Goal: Find contact information: Find contact information

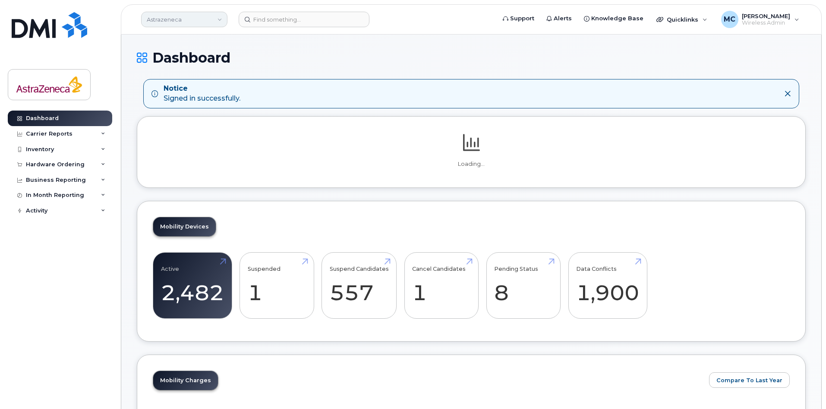
click at [190, 19] on link "Astrazeneca" at bounding box center [184, 20] width 86 height 16
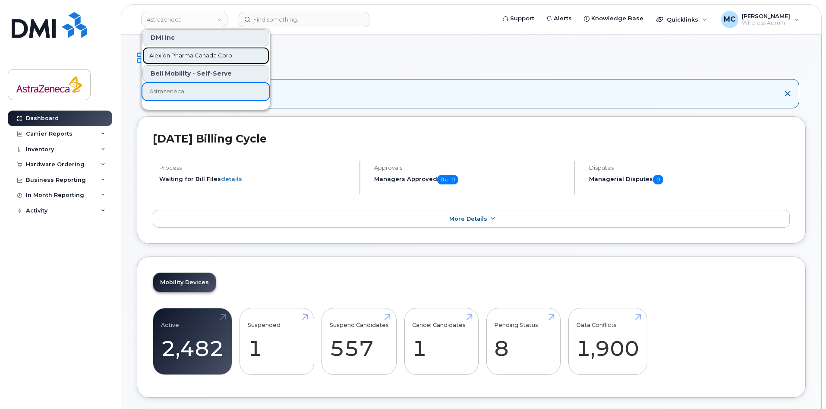
click at [183, 54] on span "Alexion Pharma Canada Corp" at bounding box center [190, 55] width 83 height 9
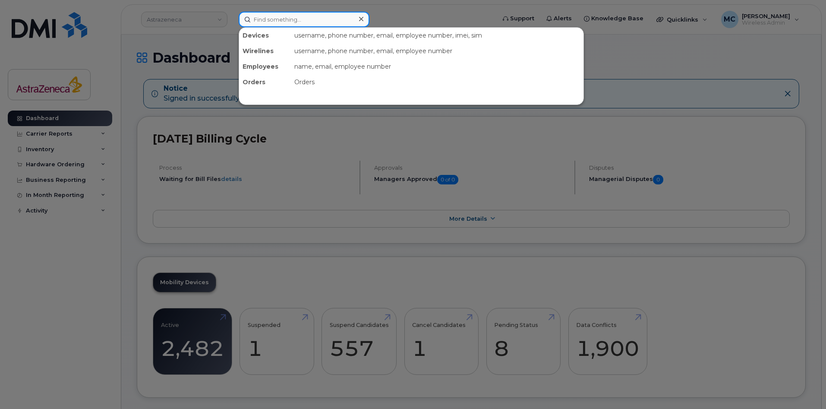
click at [266, 18] on input at bounding box center [304, 20] width 131 height 16
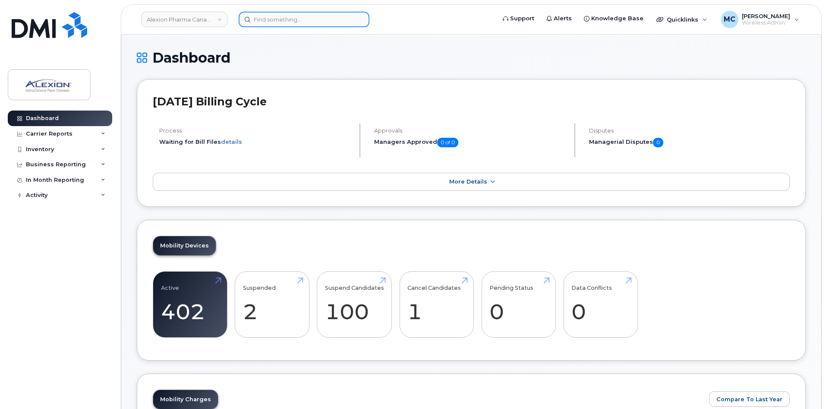
click at [274, 21] on input at bounding box center [304, 20] width 131 height 16
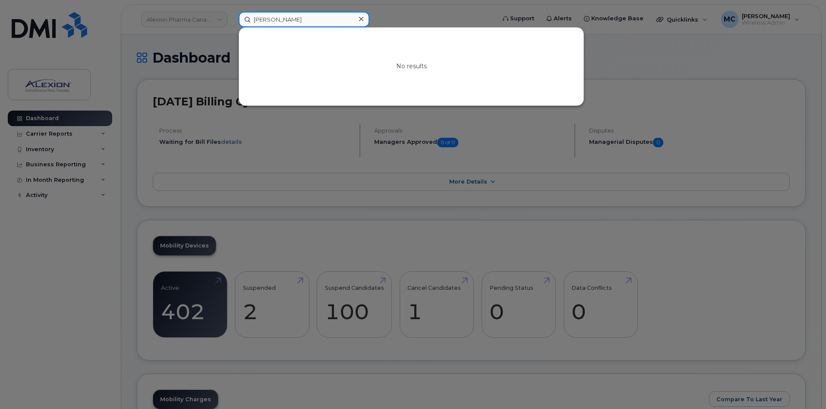
drag, startPoint x: 307, startPoint y: 25, endPoint x: 123, endPoint y: 22, distance: 183.1
click at [232, 18] on div "Pooja malik No results" at bounding box center [364, 20] width 265 height 16
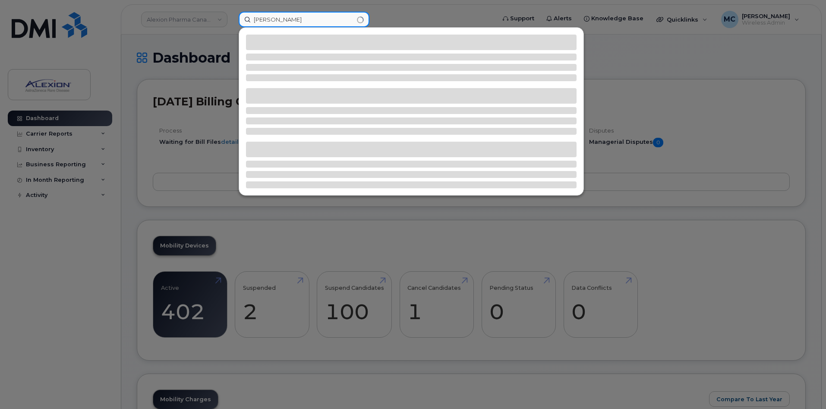
type input "[PERSON_NAME]"
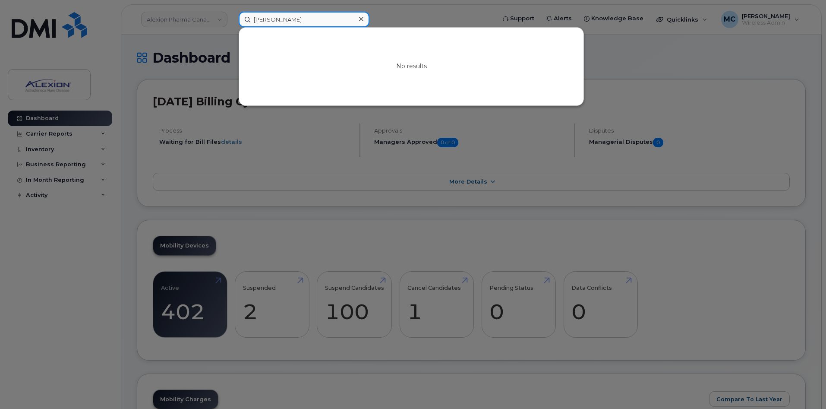
drag, startPoint x: 294, startPoint y: 21, endPoint x: 168, endPoint y: 17, distance: 126.1
click at [232, 17] on div "Malik Mehta No results" at bounding box center [364, 20] width 265 height 16
click at [397, 17] on div at bounding box center [413, 204] width 826 height 409
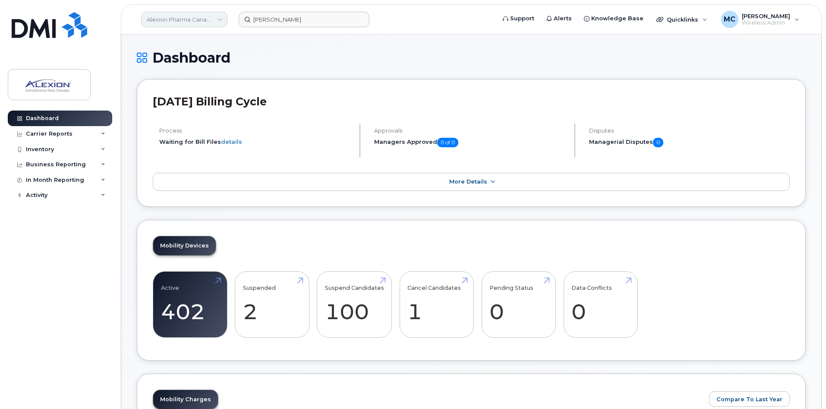
click at [215, 18] on link "Alexion Pharma Canada Corp" at bounding box center [184, 20] width 86 height 16
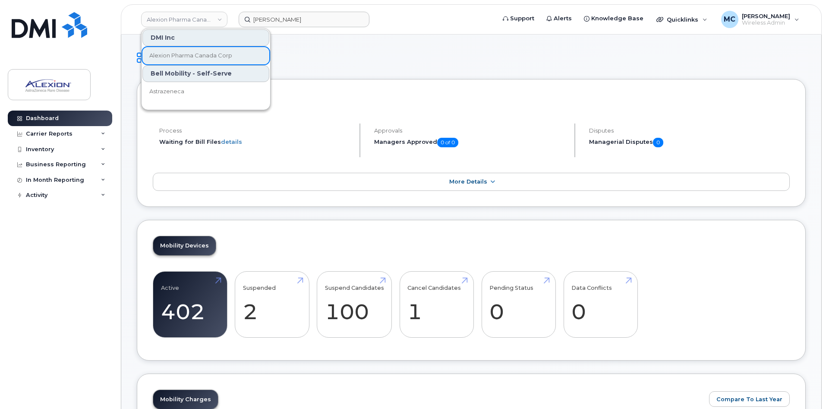
click at [183, 73] on div "Bell Mobility - Self-Serve" at bounding box center [205, 73] width 127 height 17
click at [188, 35] on div "DMI Inc" at bounding box center [205, 37] width 127 height 17
click at [213, 73] on div "Bell Mobility - Self-Serve" at bounding box center [205, 73] width 127 height 17
click at [189, 93] on link "Astrazeneca" at bounding box center [205, 91] width 127 height 17
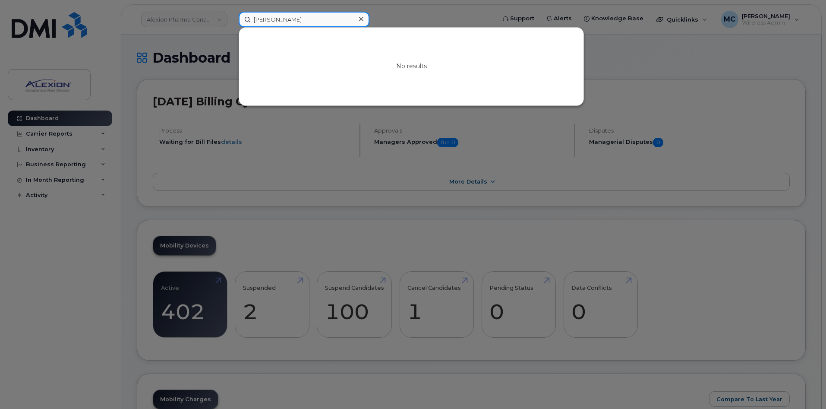
click at [298, 19] on input "Malik Mehta" at bounding box center [304, 20] width 131 height 16
drag, startPoint x: 298, startPoint y: 19, endPoint x: 183, endPoint y: 16, distance: 114.9
click at [232, 16] on div "Malik Mehta No results" at bounding box center [364, 20] width 265 height 16
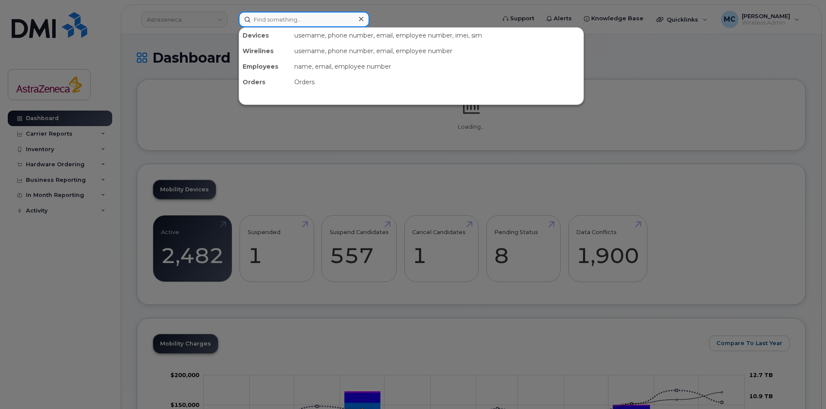
click at [291, 21] on input at bounding box center [304, 20] width 131 height 16
paste input "[PERSON_NAME]"
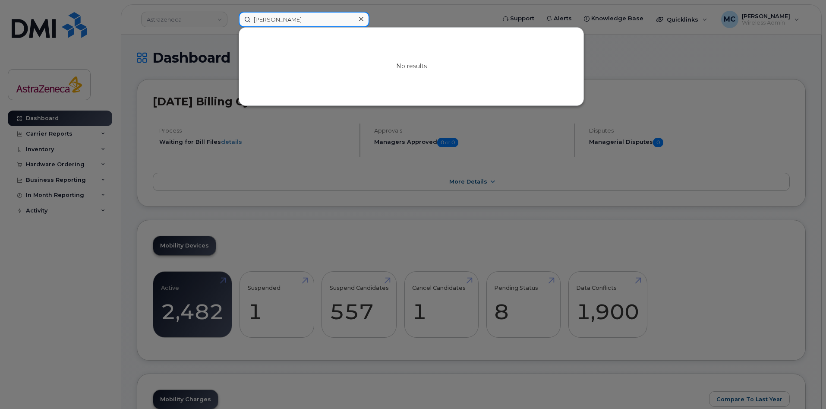
type input "[PERSON_NAME]"
click at [644, 72] on div at bounding box center [413, 204] width 826 height 409
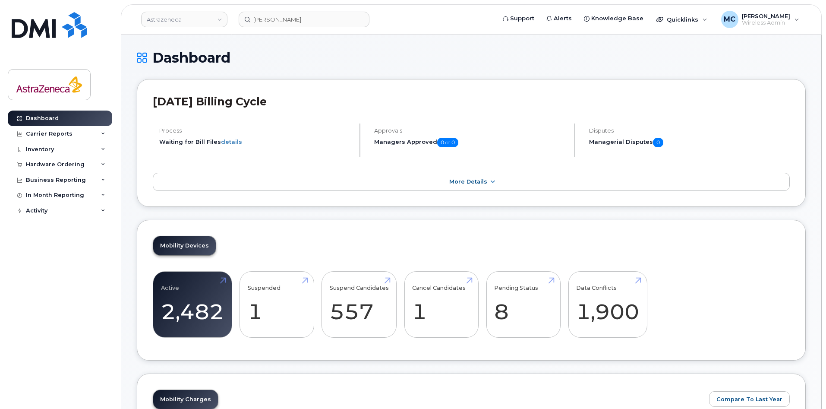
click at [656, 65] on div "Dashboard" at bounding box center [471, 64] width 669 height 29
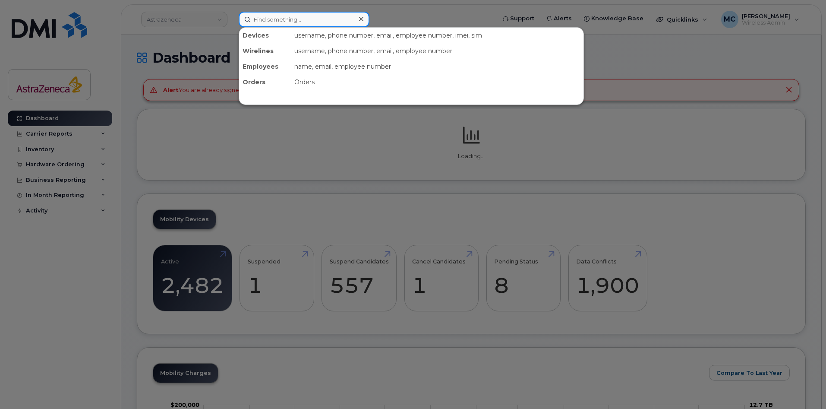
click at [297, 17] on input at bounding box center [304, 20] width 131 height 16
paste input "Malik Mehta"
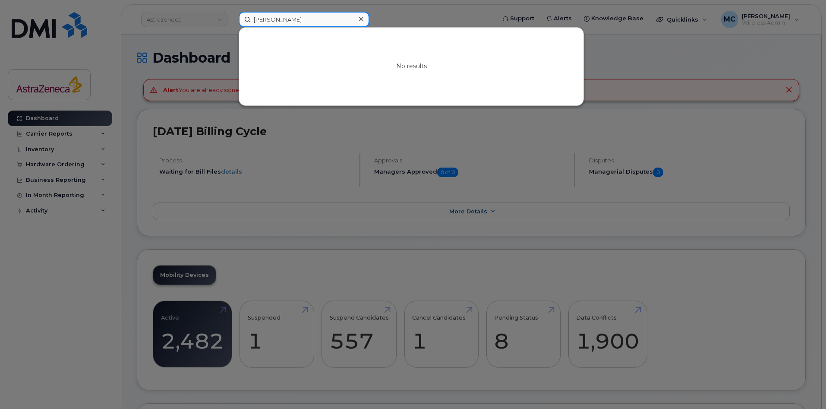
drag, startPoint x: 270, startPoint y: 18, endPoint x: 369, endPoint y: 22, distance: 98.9
click at [366, 19] on div "Malik Mehta" at bounding box center [304, 20] width 131 height 16
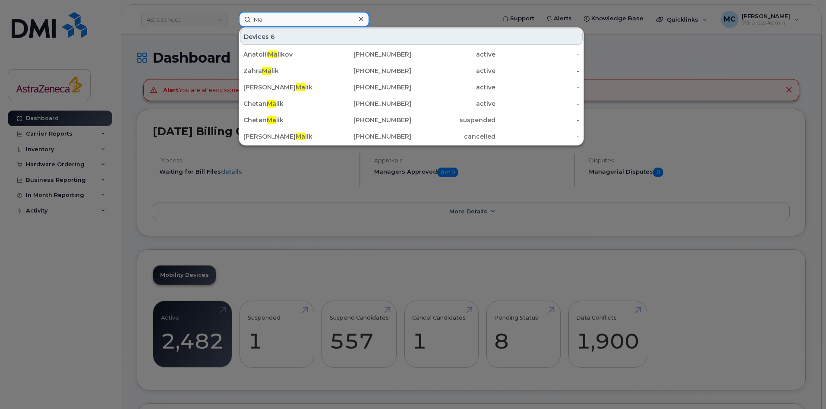
type input "M"
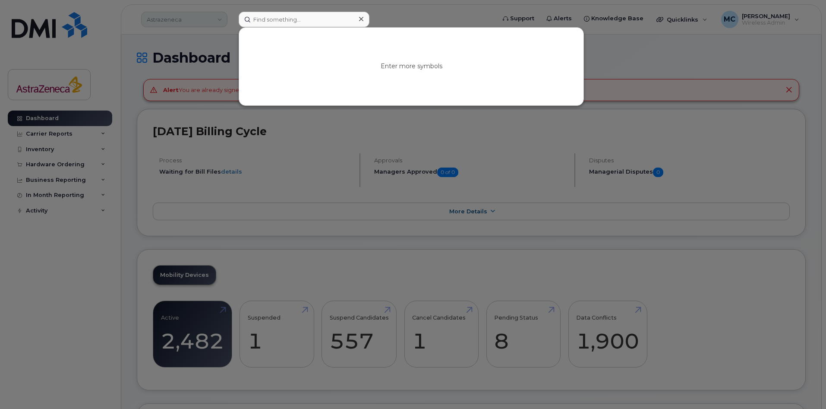
drag, startPoint x: 189, startPoint y: 16, endPoint x: 202, endPoint y: 14, distance: 13.4
click at [189, 15] on div at bounding box center [413, 204] width 826 height 409
click at [268, 18] on input at bounding box center [304, 20] width 131 height 16
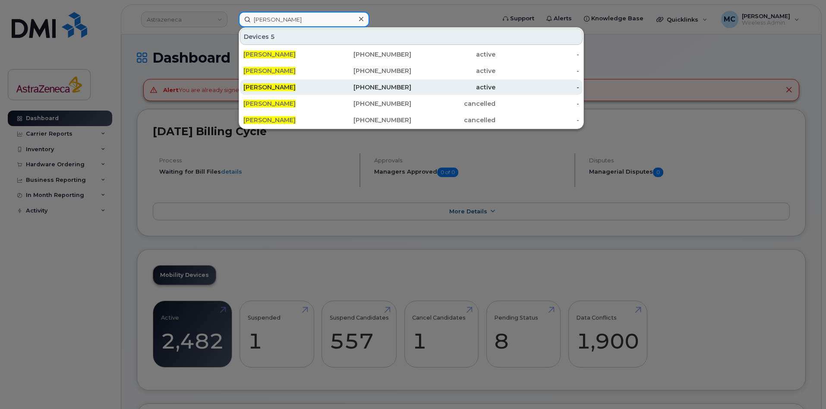
type input "[PERSON_NAME]"
click at [307, 87] on div "[PERSON_NAME]" at bounding box center [285, 87] width 84 height 9
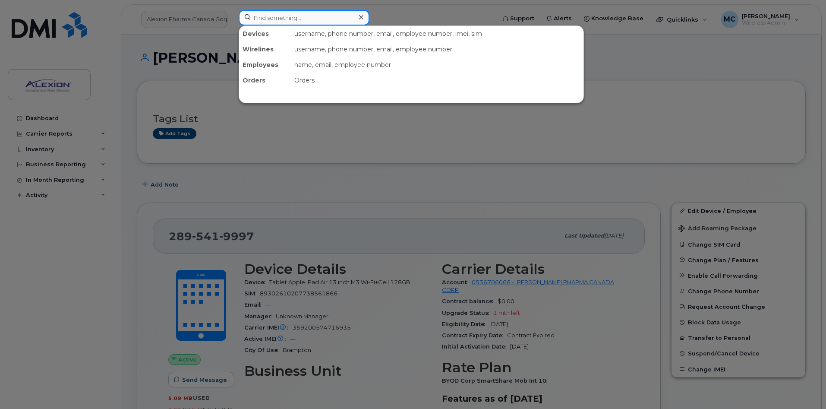
click at [297, 18] on input at bounding box center [304, 18] width 131 height 16
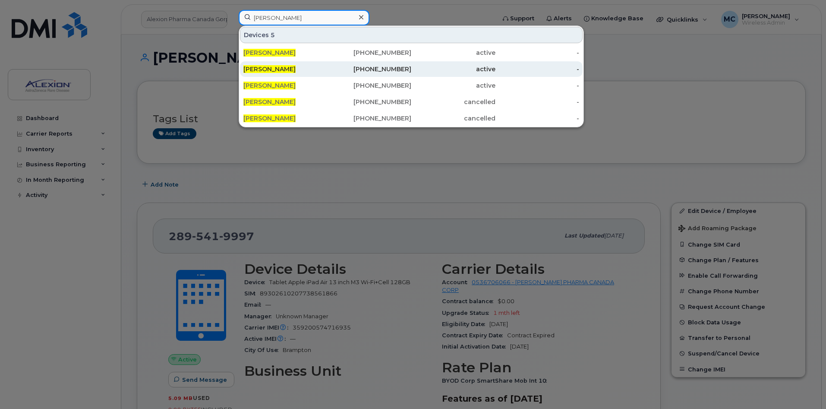
type input "[PERSON_NAME]"
click at [436, 64] on div "active" at bounding box center [453, 69] width 84 height 16
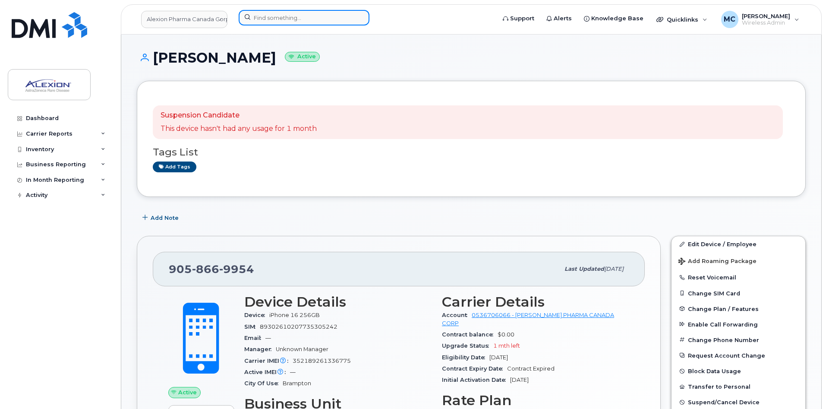
click at [278, 16] on input at bounding box center [304, 18] width 131 height 16
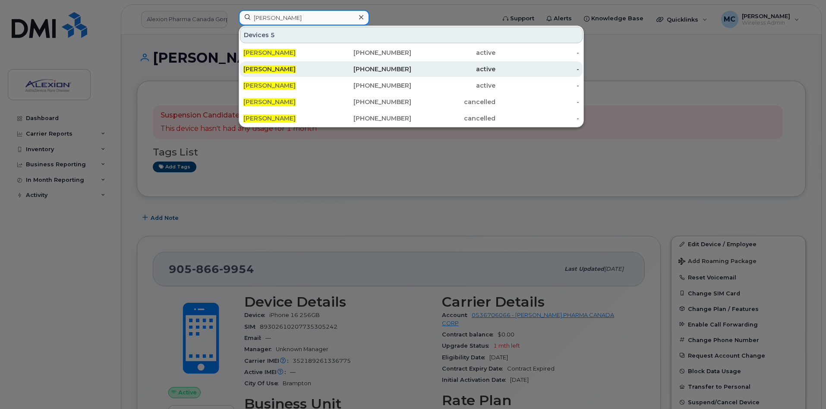
type input "[PERSON_NAME]"
click at [263, 63] on div "[PERSON_NAME]" at bounding box center [285, 69] width 84 height 16
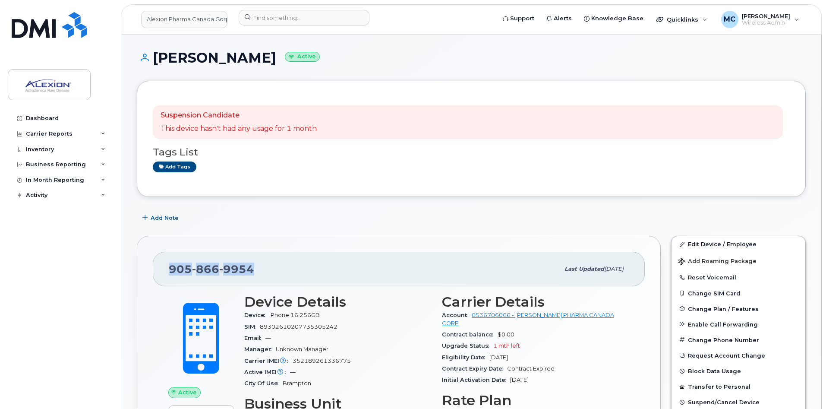
drag, startPoint x: 270, startPoint y: 268, endPoint x: 142, endPoint y: 267, distance: 128.7
click at [142, 267] on div "[PHONE_NUMBER] Last updated [DATE] Active Send Message 0.00 Bytes  used 20.00 G…" at bounding box center [399, 375] width 524 height 278
copy span "[PHONE_NUMBER]"
